Goal: Task Accomplishment & Management: Use online tool/utility

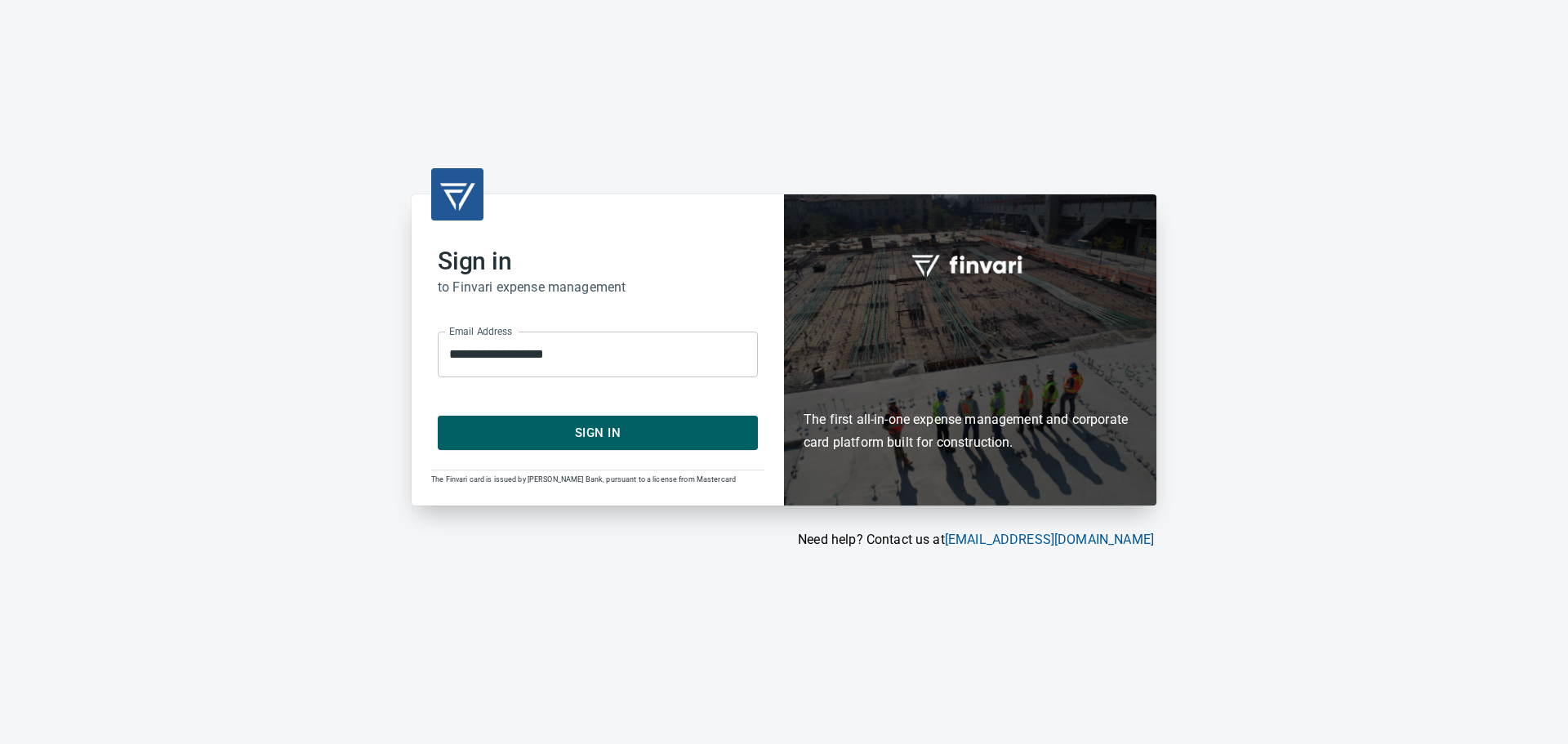
click at [623, 451] on div "**********" at bounding box center [597, 349] width 372 height 311
drag, startPoint x: 623, startPoint y: 446, endPoint x: 621, endPoint y: 433, distance: 13.2
click at [623, 446] on button "Sign In" at bounding box center [598, 432] width 320 height 34
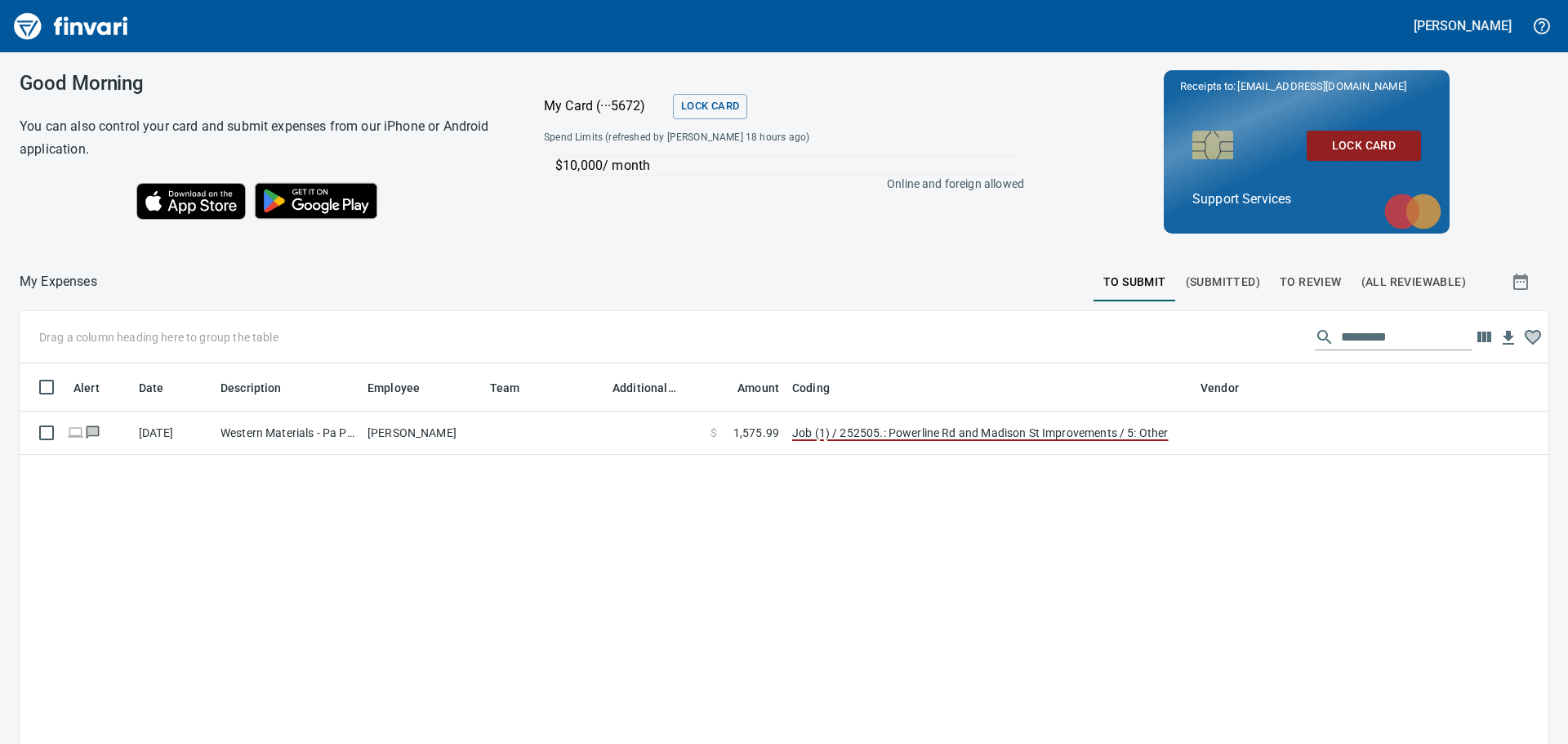
scroll to position [552, 1504]
click at [1329, 278] on span "To Review" at bounding box center [1311, 283] width 62 height 21
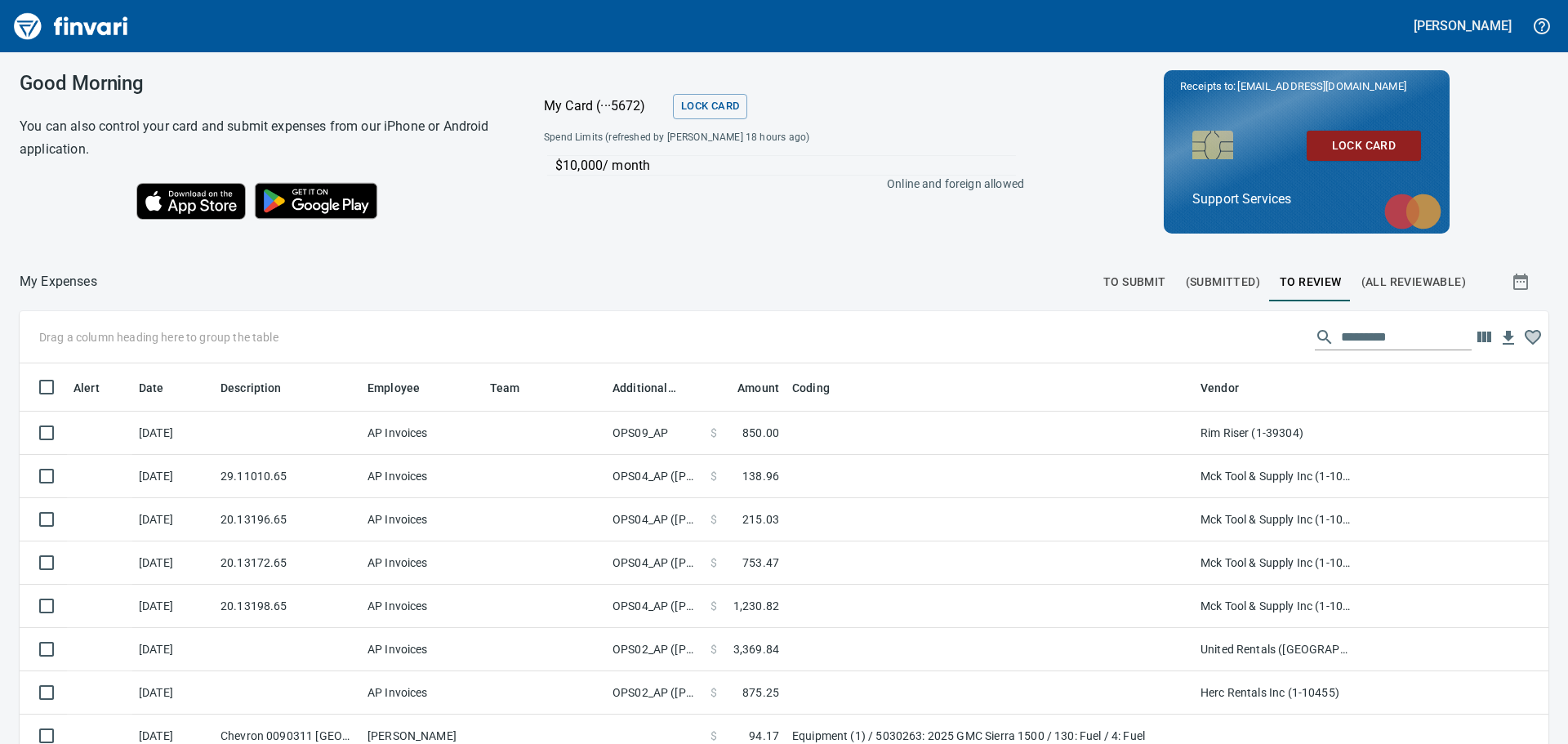
scroll to position [552, 1492]
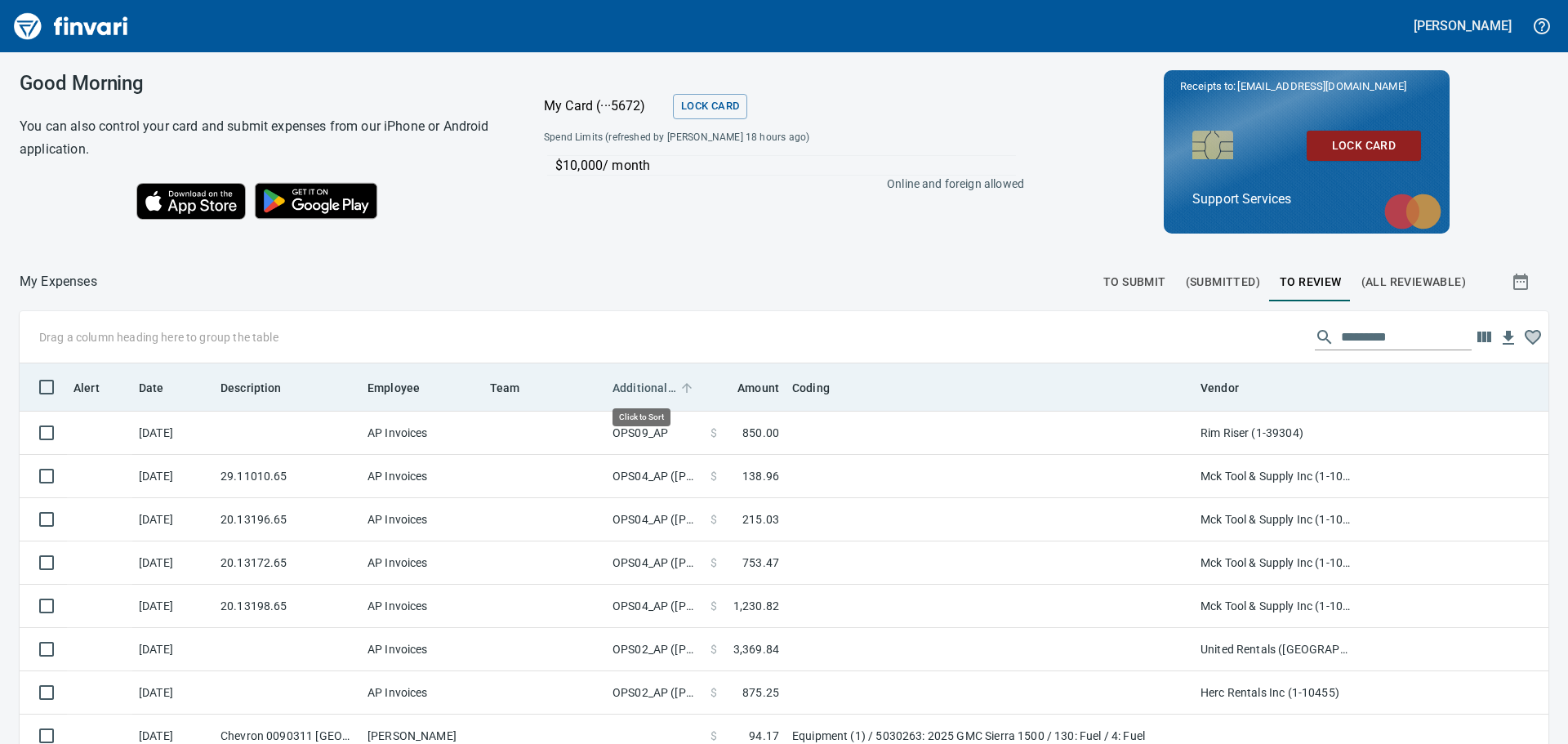
click at [642, 390] on span "Additional Reviewer" at bounding box center [644, 388] width 64 height 20
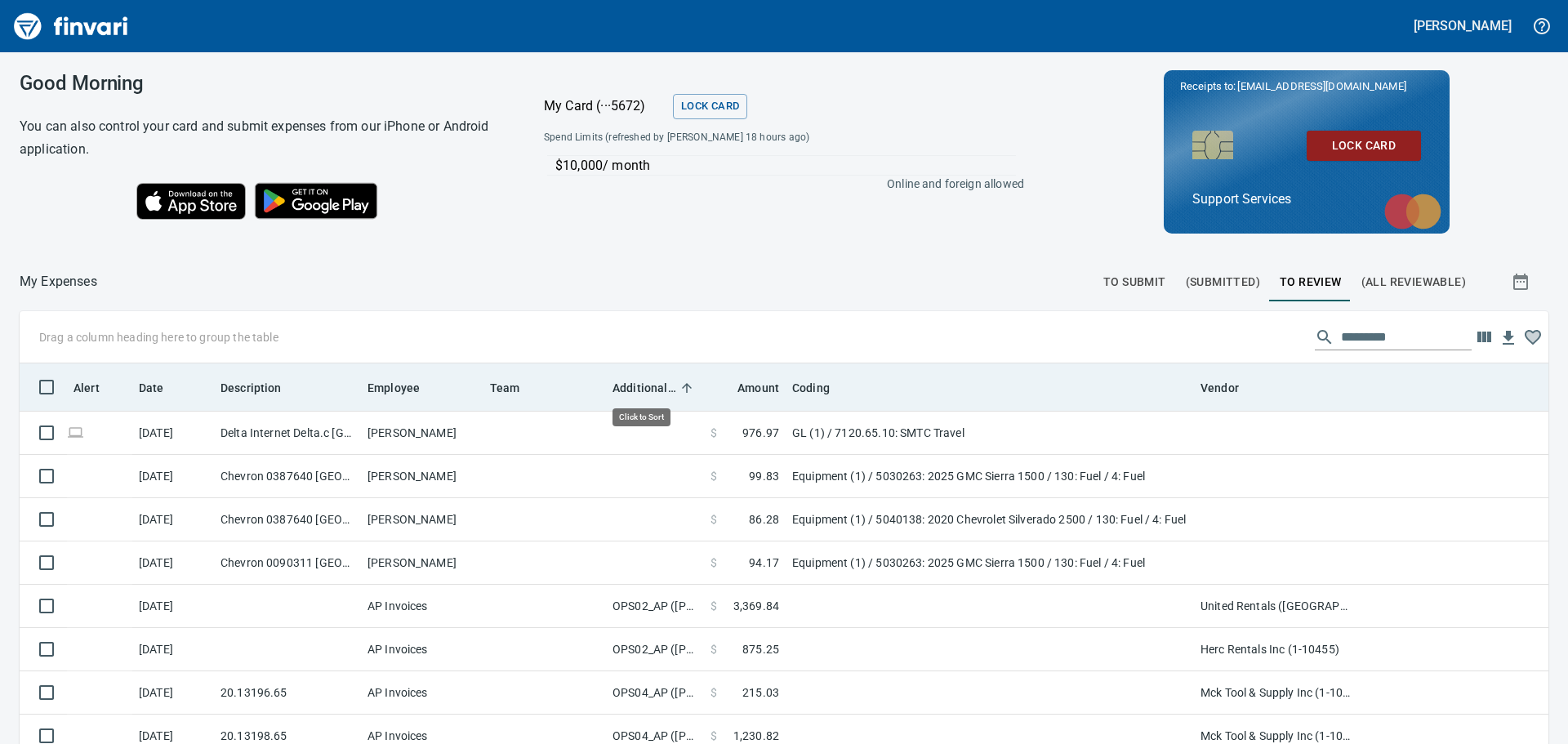
click at [642, 390] on span "Additional Reviewer" at bounding box center [644, 388] width 64 height 20
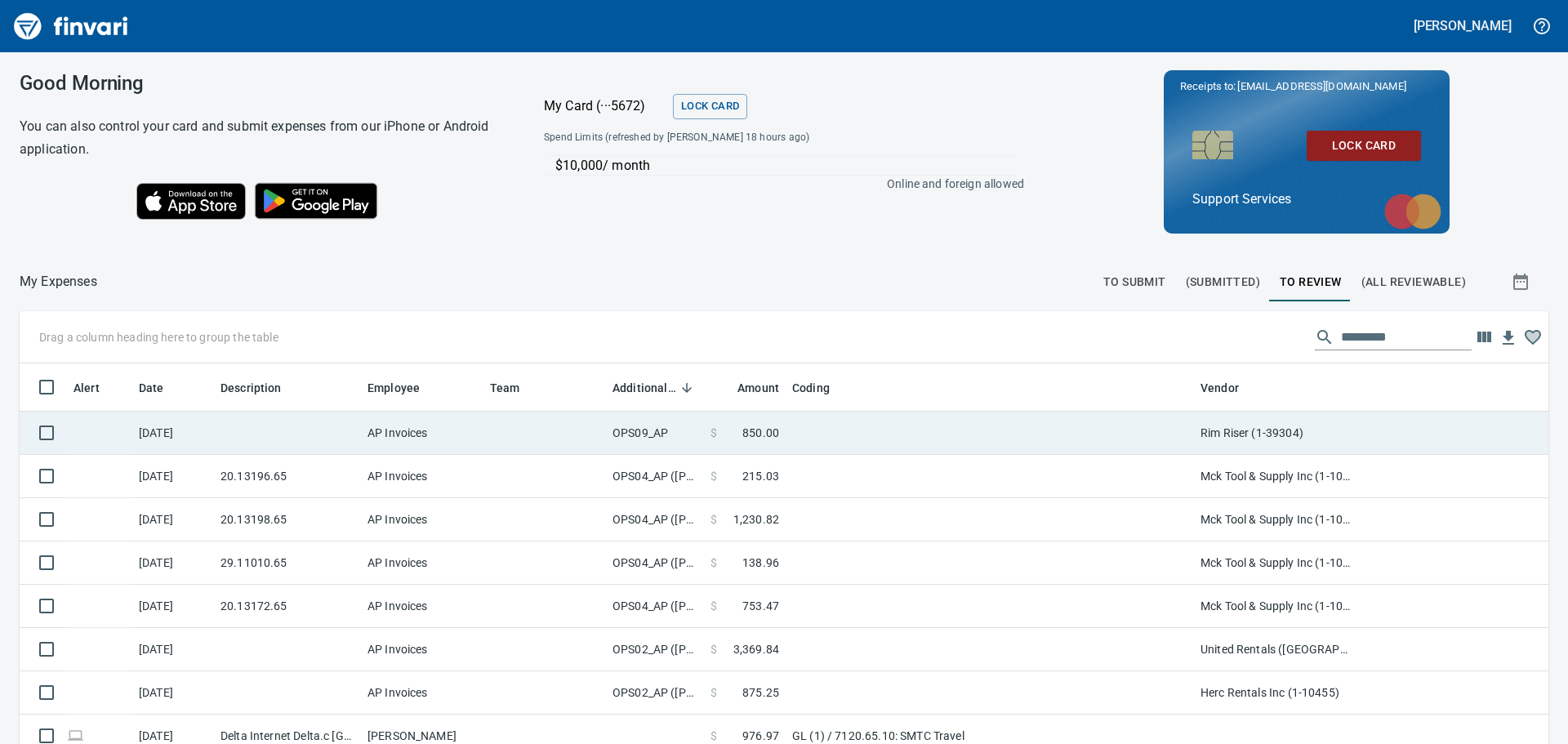
click at [639, 433] on td "OPS09_AP" at bounding box center [655, 433] width 98 height 43
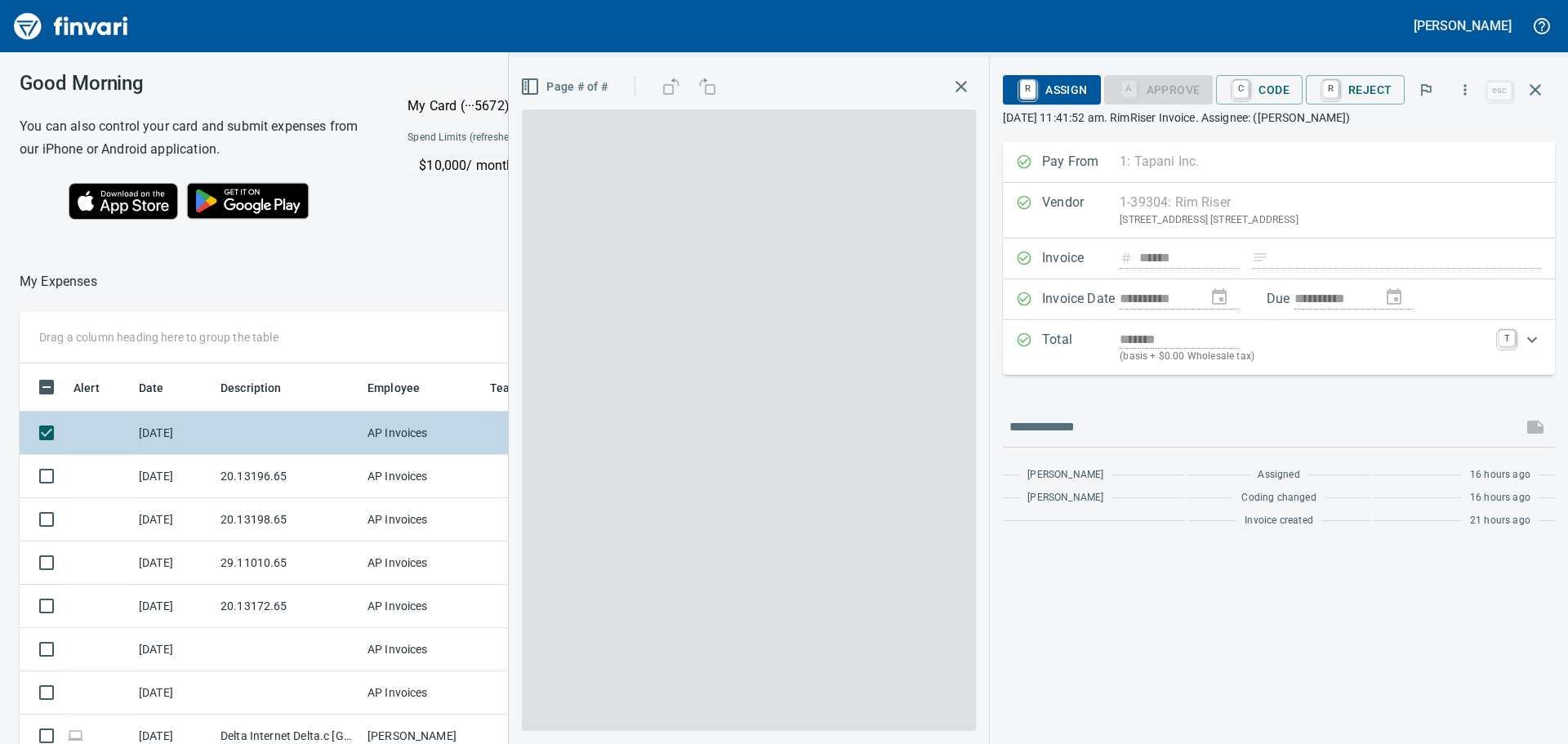
scroll to position [540, 1084]
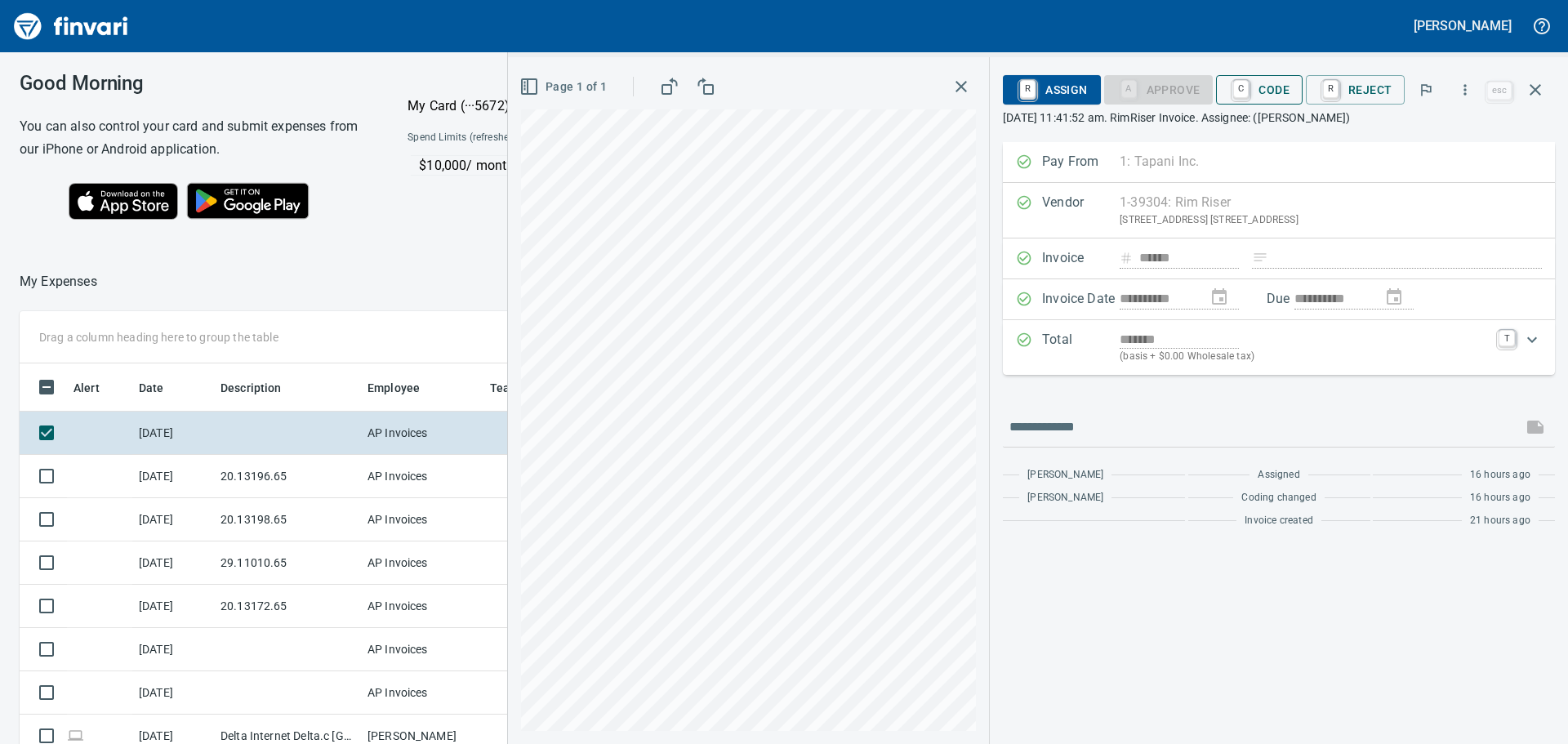
click at [1274, 94] on span "C Code" at bounding box center [1259, 89] width 60 height 27
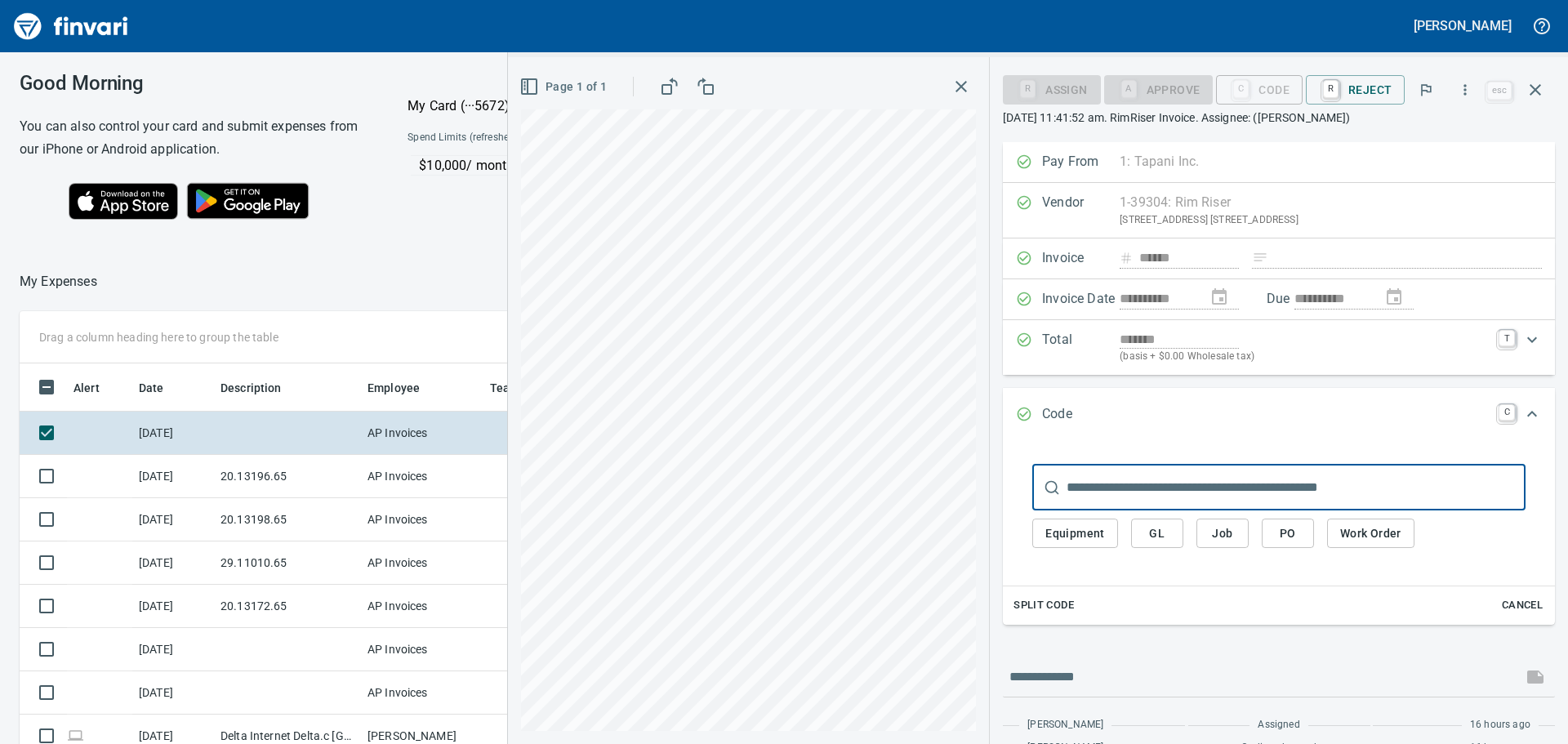
click at [1164, 532] on span "GL" at bounding box center [1157, 534] width 26 height 21
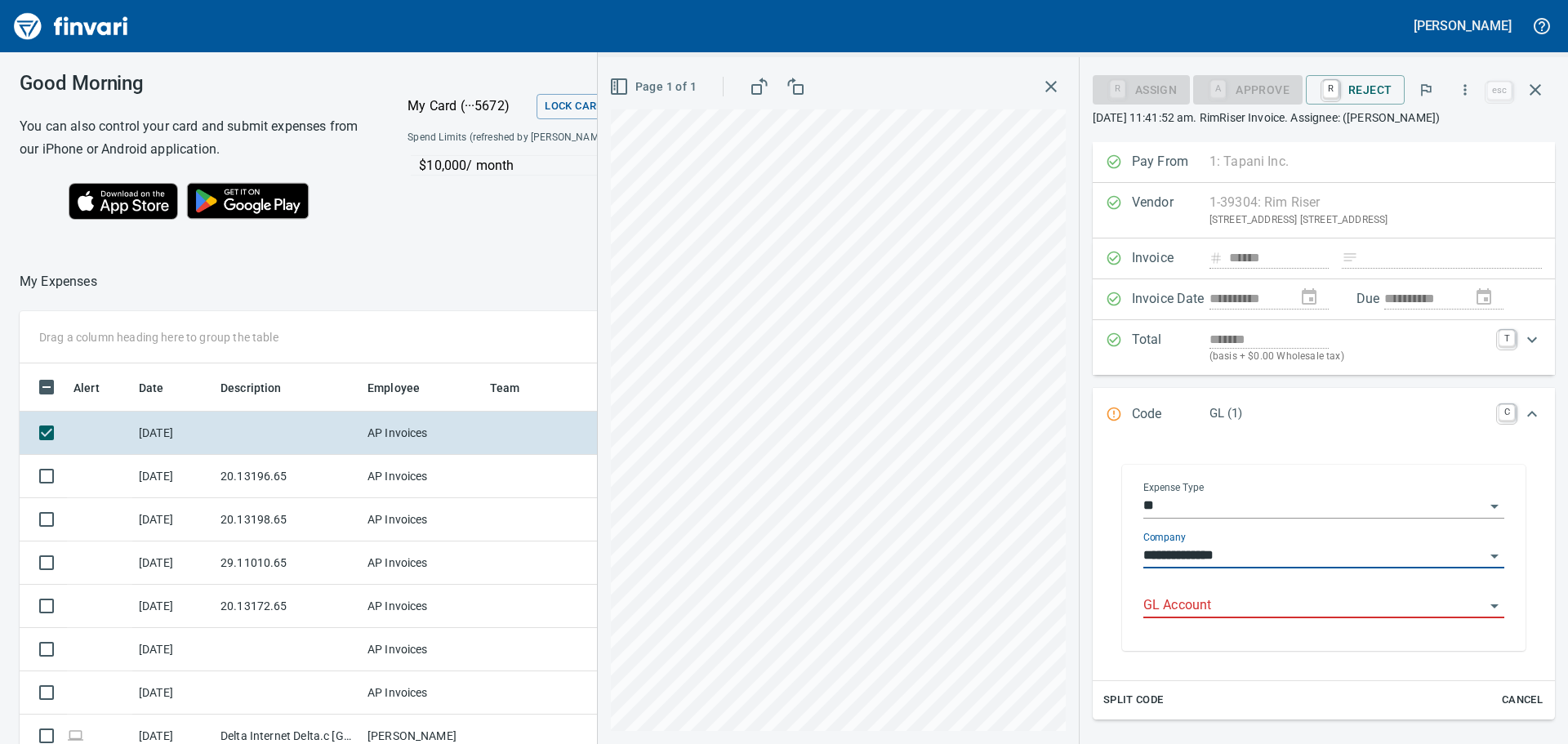
click at [1176, 618] on div at bounding box center [1323, 606] width 361 height 24
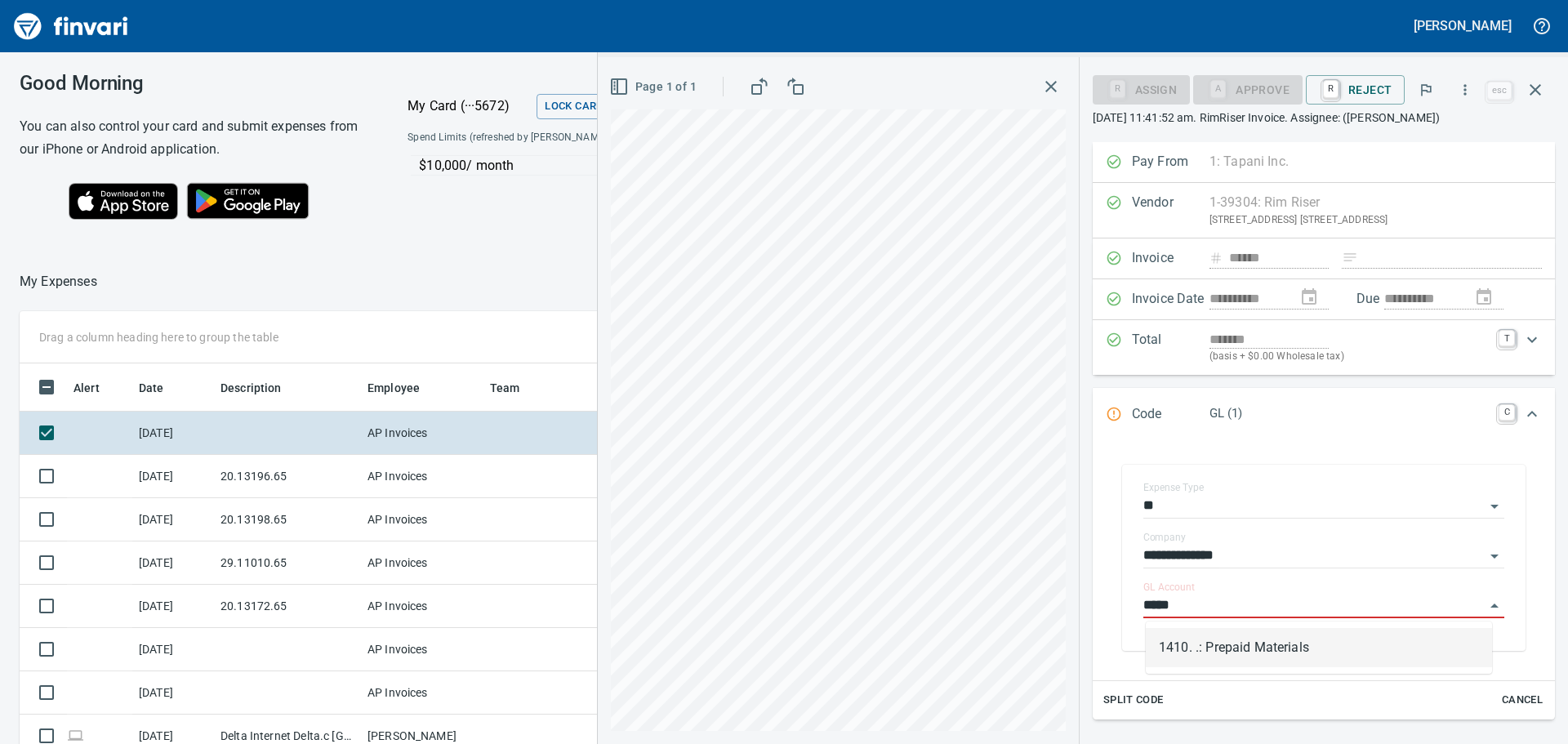
click at [1275, 658] on li "1410. .: Prepaid Materials" at bounding box center [1319, 648] width 347 height 40
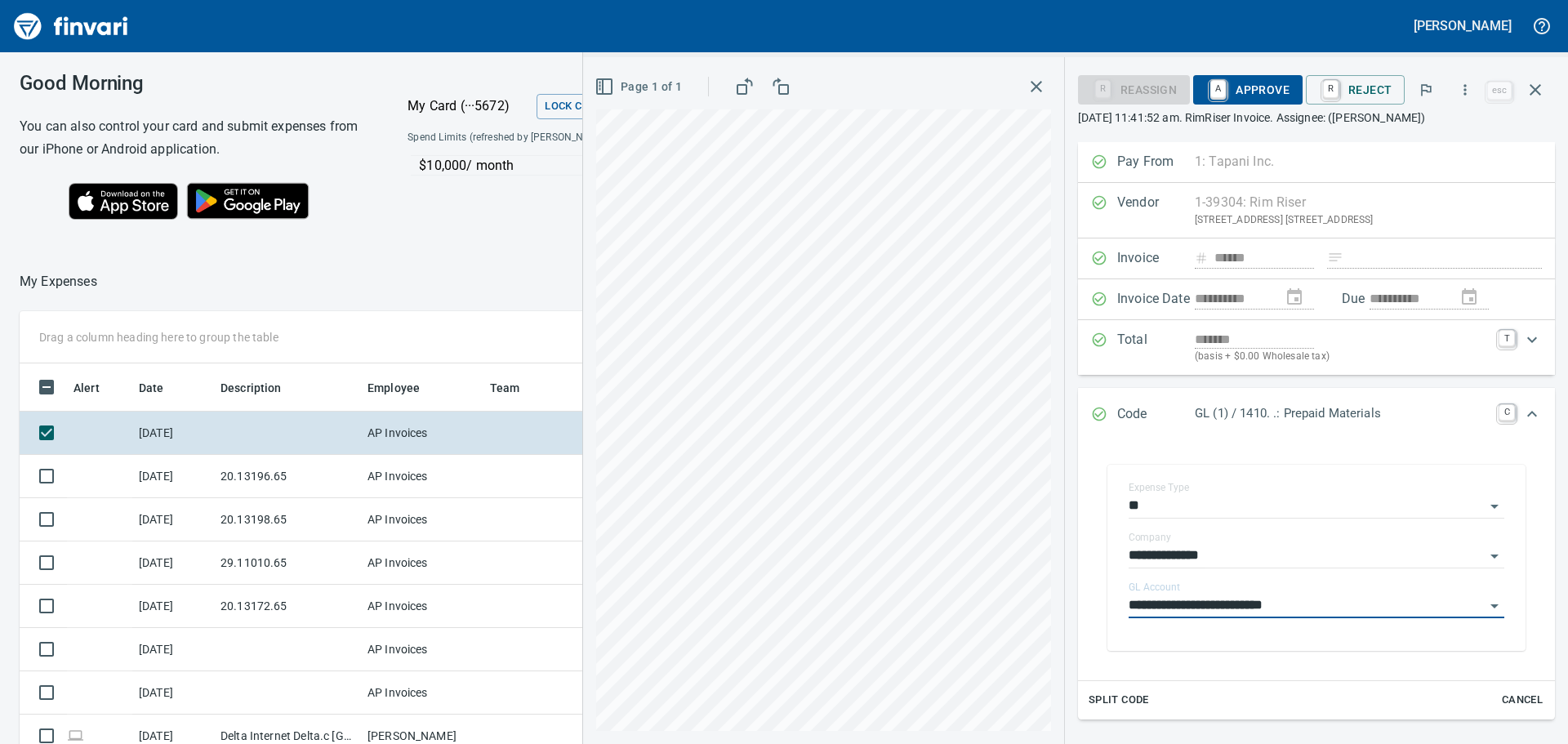
type input "**********"
click at [1269, 89] on span "A Approve" at bounding box center [1248, 89] width 83 height 27
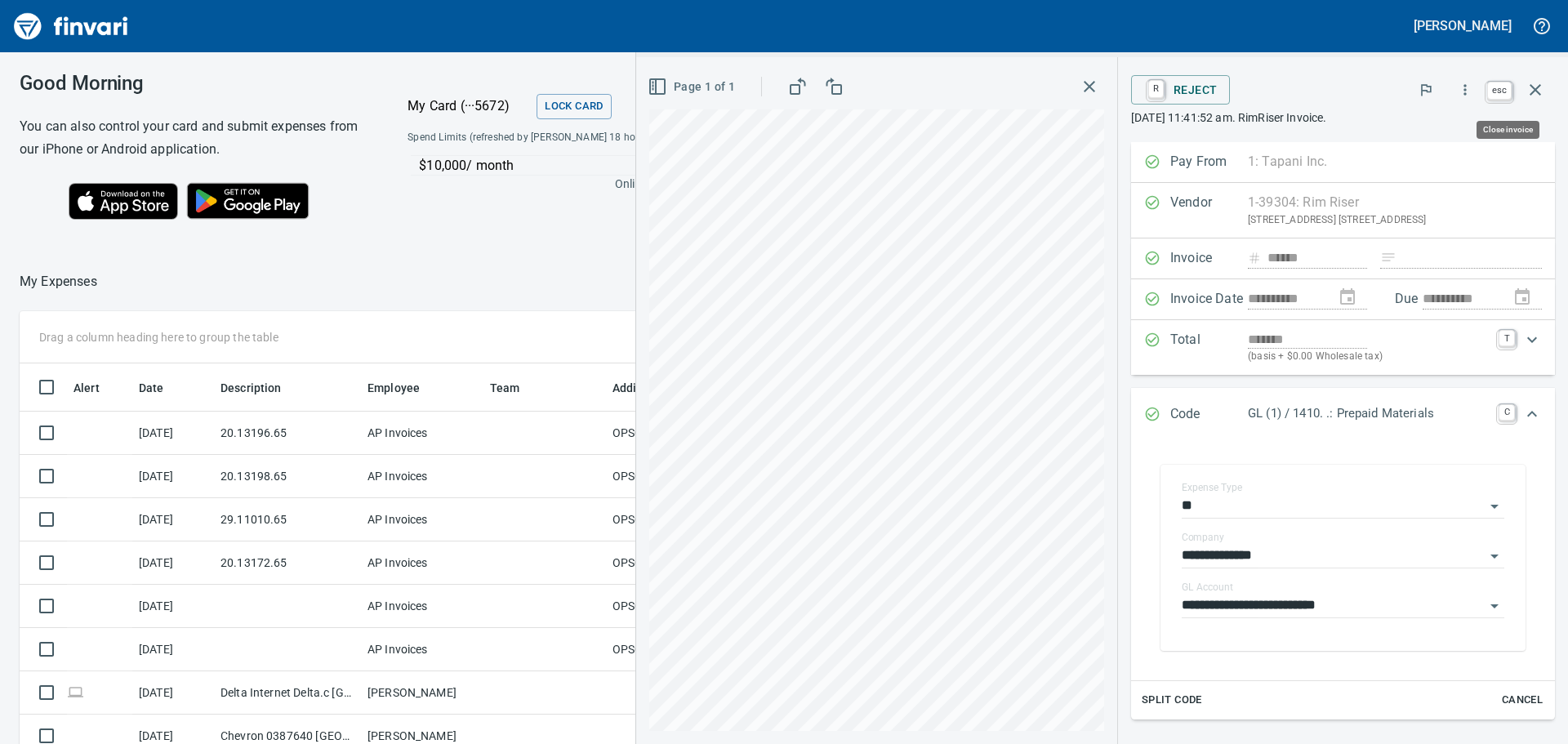
click at [1536, 89] on icon "button" at bounding box center [1535, 89] width 11 height 11
